Goal: Task Accomplishment & Management: Use online tool/utility

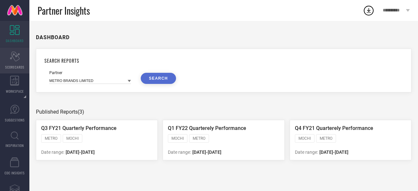
click at [17, 63] on div "Scorecard SCORECARDS" at bounding box center [14, 60] width 29 height 26
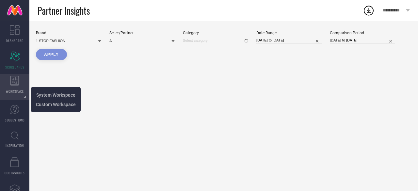
type input "All"
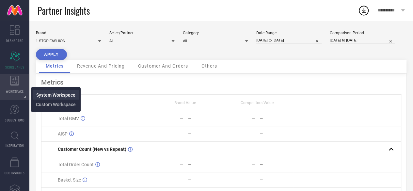
click at [72, 97] on span "System Workspace" at bounding box center [55, 95] width 39 height 5
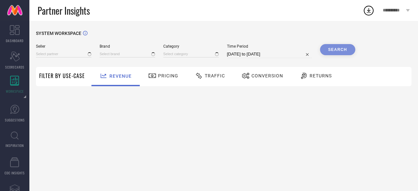
type input "All"
type input "1 STOP FASHION"
type input "All"
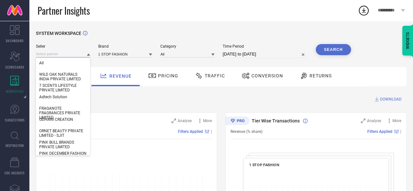
click at [60, 54] on input at bounding box center [63, 54] width 54 height 7
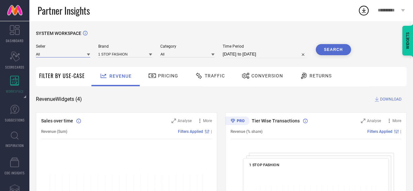
click at [60, 54] on input at bounding box center [63, 54] width 54 height 7
type input "charmacy"
click at [78, 67] on span "CHARMACY INDIA PVT LTD" at bounding box center [63, 65] width 48 height 9
click at [125, 55] on input at bounding box center [125, 54] width 54 height 7
click at [126, 58] on input at bounding box center [125, 54] width 54 height 7
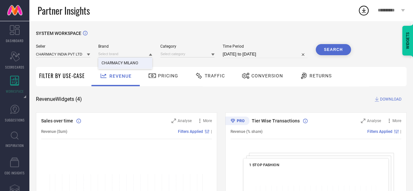
click at [129, 65] on span "CHARMACY MILANO" at bounding box center [120, 63] width 37 height 5
click at [185, 55] on input at bounding box center [187, 54] width 54 height 7
drag, startPoint x: 183, startPoint y: 55, endPoint x: 177, endPoint y: 64, distance: 11.1
click at [191, 55] on input at bounding box center [187, 54] width 54 height 7
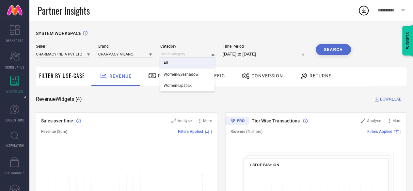
click at [169, 64] on div "All" at bounding box center [187, 63] width 54 height 11
select select "7"
select select "2025"
select select "8"
select select "2025"
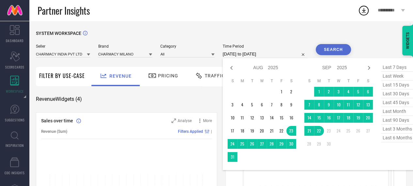
click at [283, 52] on input "[DATE] to [DATE]" at bounding box center [265, 54] width 85 height 8
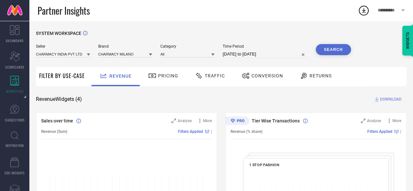
click at [333, 51] on button "Search" at bounding box center [333, 49] width 35 height 11
click at [394, 98] on span "DOWNLOAD" at bounding box center [391, 99] width 22 height 7
